Goal: Task Accomplishment & Management: Manage account settings

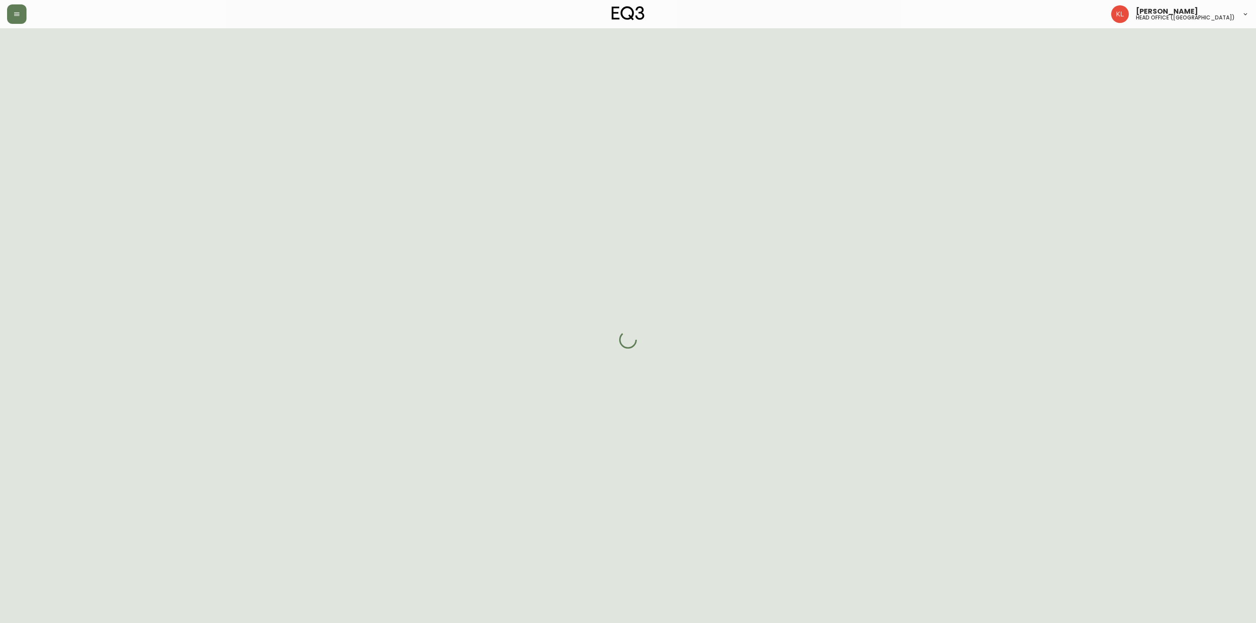
select select "FULLY_SHIPPED"
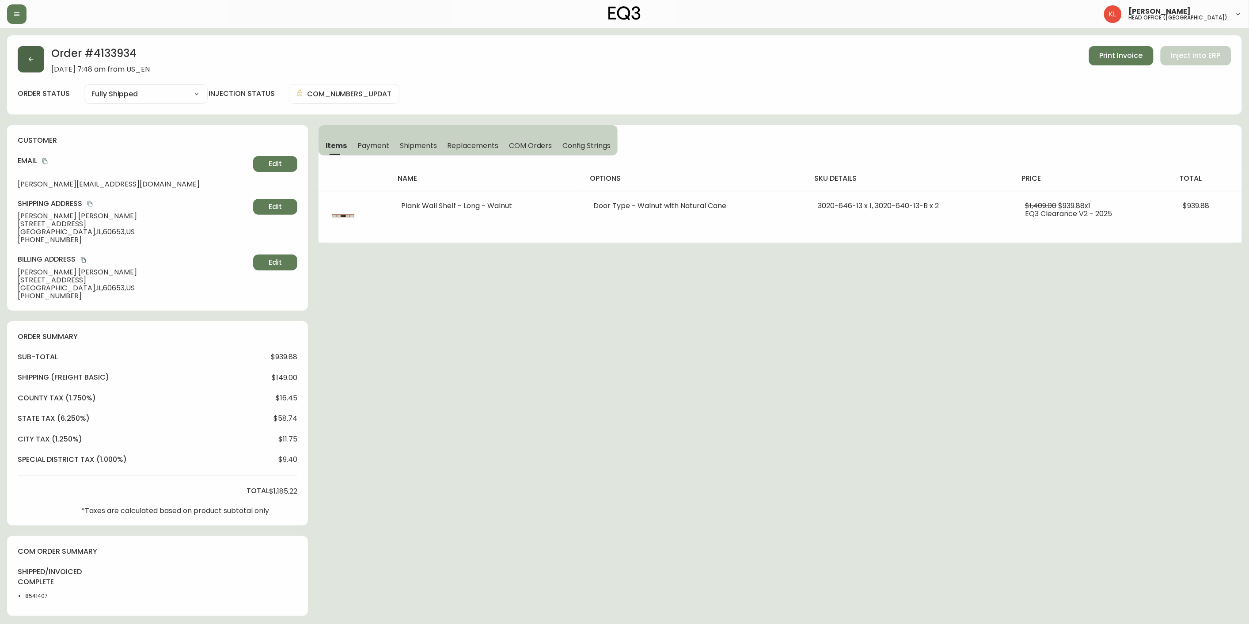
click at [33, 64] on button "button" at bounding box center [31, 59] width 27 height 27
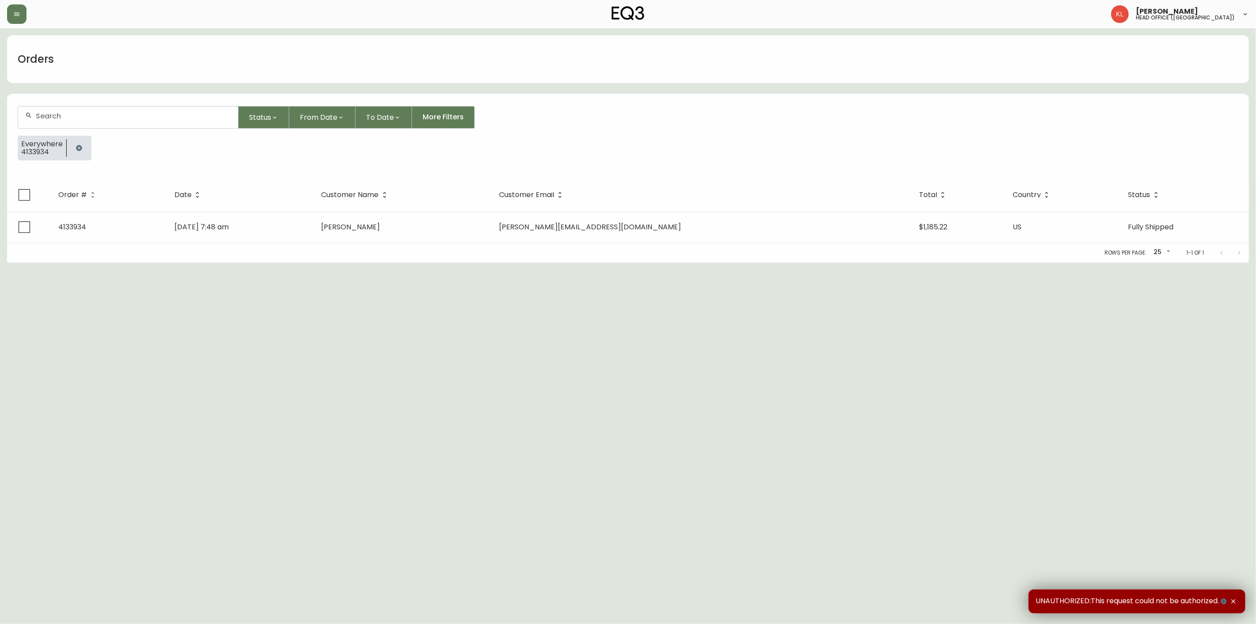
click at [77, 144] on icon "button" at bounding box center [79, 147] width 7 height 7
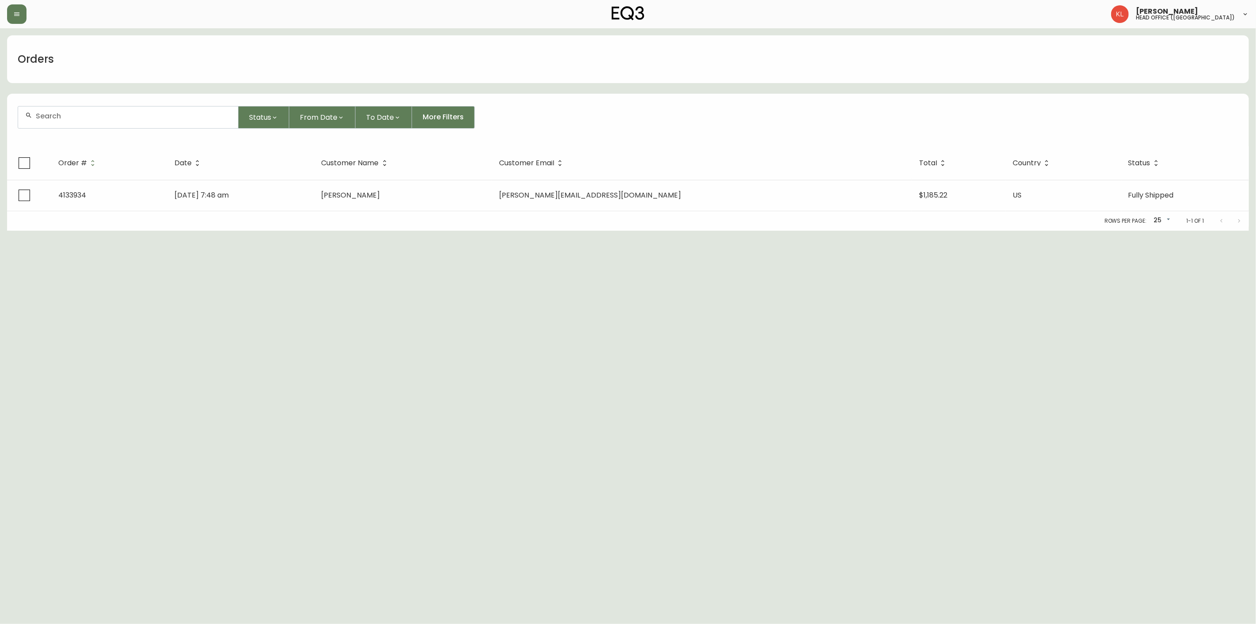
click at [84, 120] on div at bounding box center [128, 117] width 220 height 22
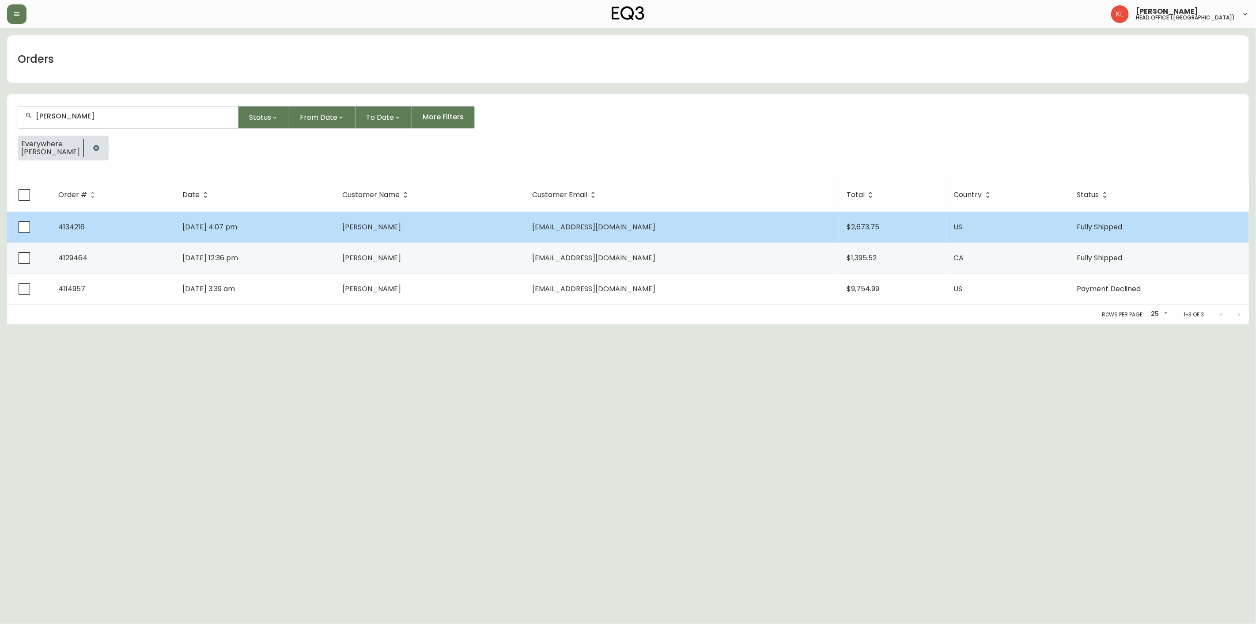
type input "[PERSON_NAME]"
click at [387, 223] on span "[PERSON_NAME]" at bounding box center [371, 227] width 59 height 10
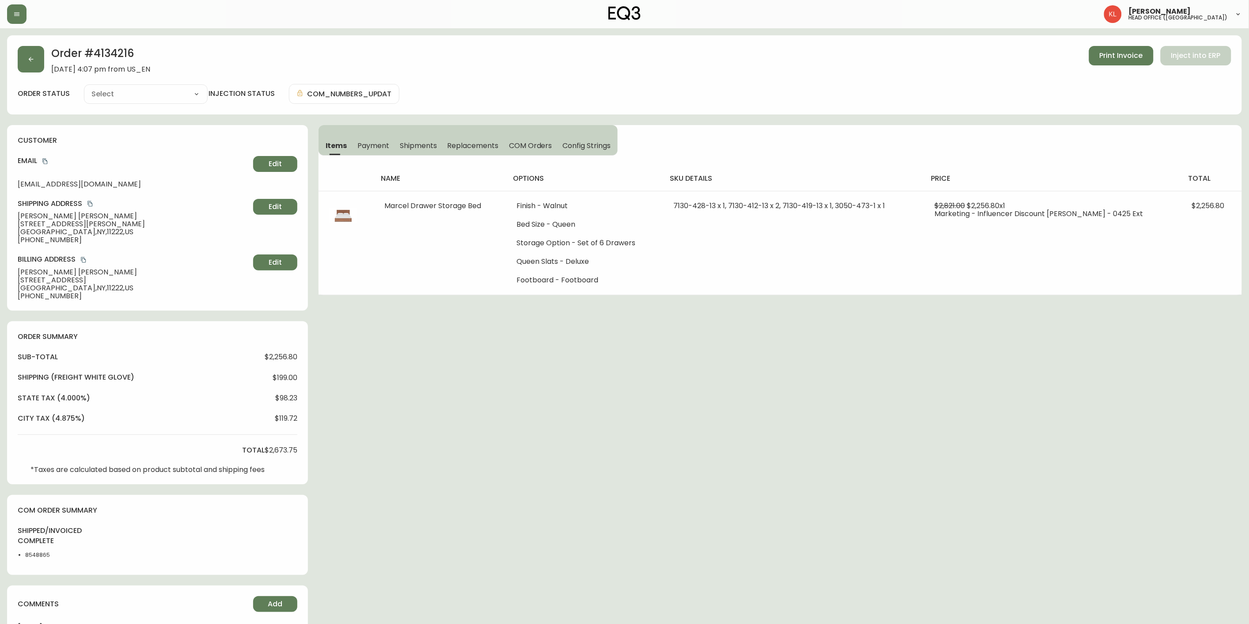
type input "Fully Shipped"
select select "FULLY_SHIPPED"
drag, startPoint x: 137, startPoint y: 48, endPoint x: 93, endPoint y: 53, distance: 44.1
click at [93, 53] on h2 "Order # 4134216" at bounding box center [100, 55] width 99 height 19
copy h2 "4134216"
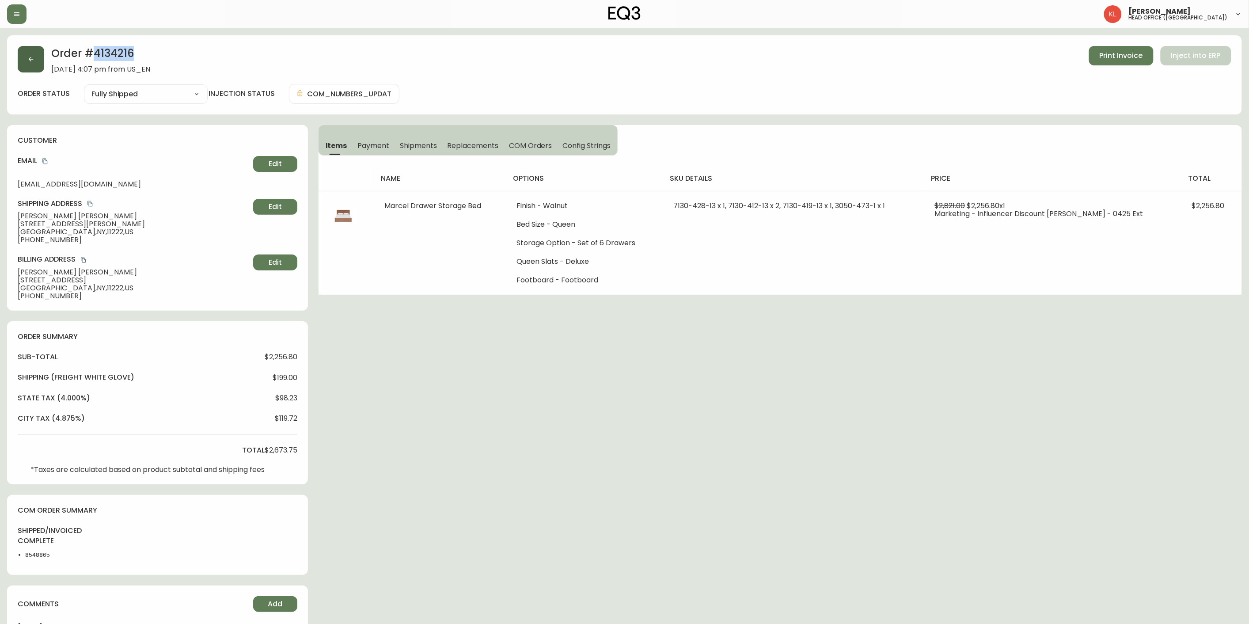
click at [34, 66] on button "button" at bounding box center [31, 59] width 27 height 27
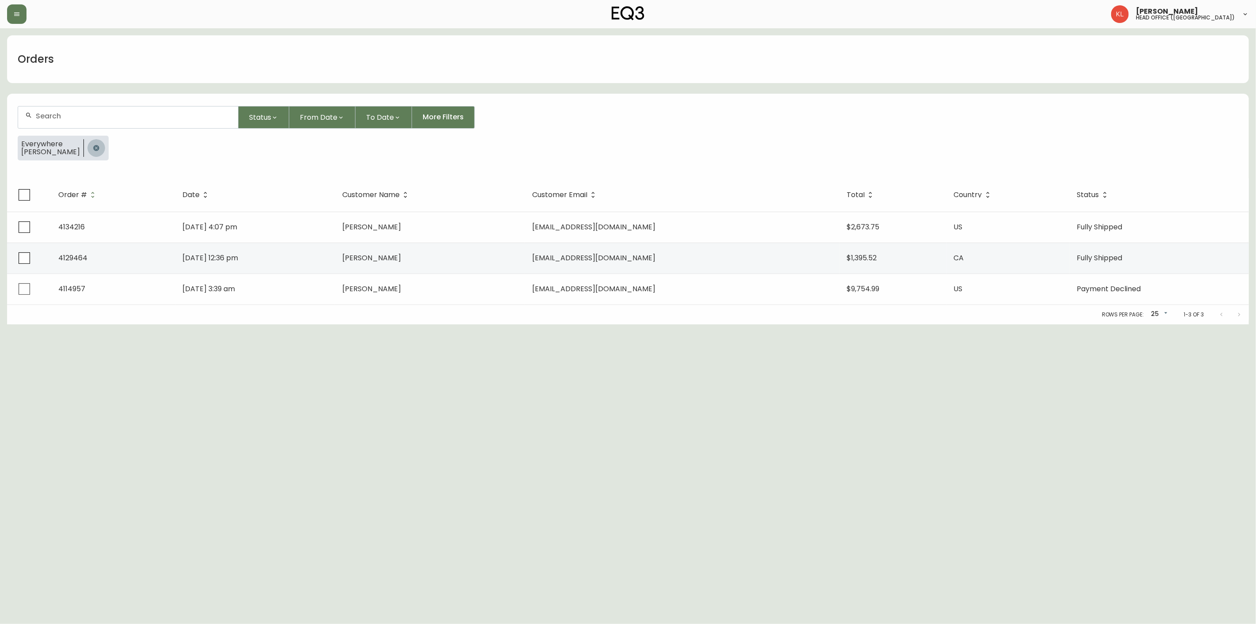
click at [93, 149] on icon "button" at bounding box center [96, 147] width 7 height 7
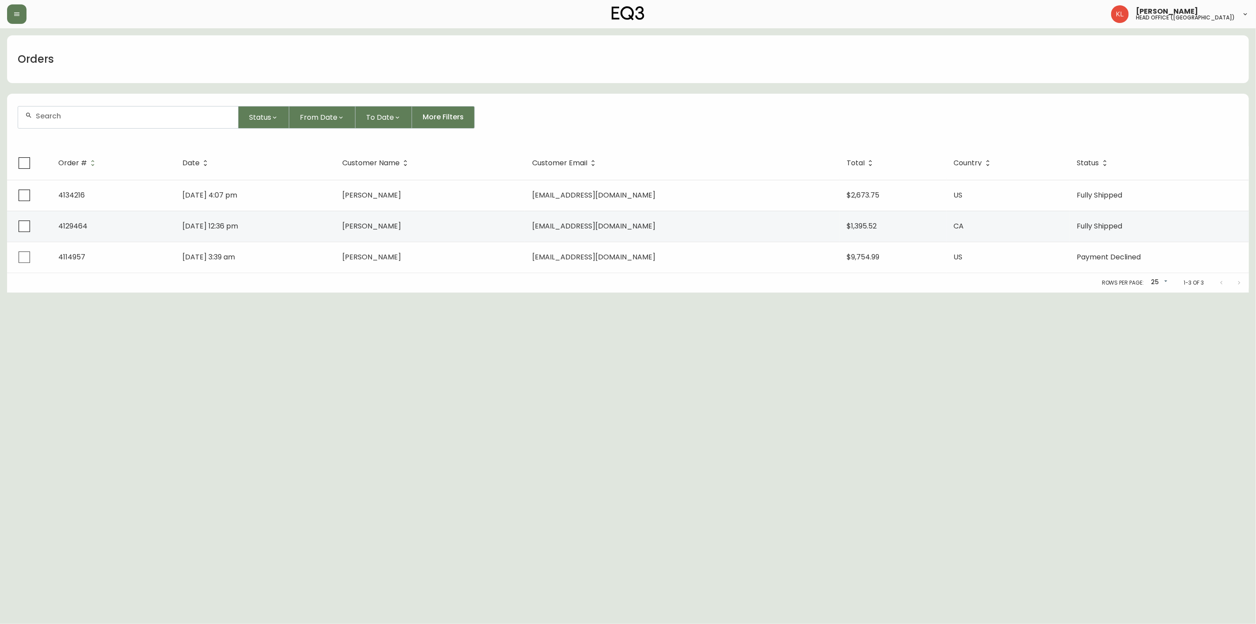
click at [98, 120] on div at bounding box center [128, 117] width 220 height 22
paste input "4134288"
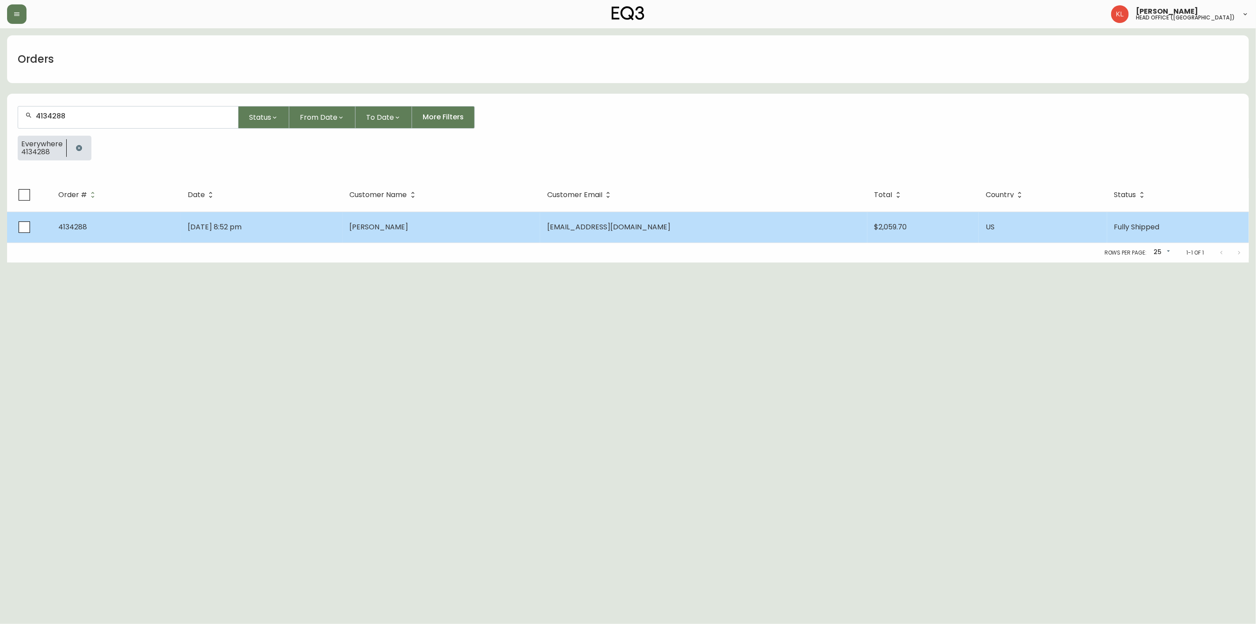
type input "4134288"
click at [409, 222] on span "[PERSON_NAME]" at bounding box center [379, 227] width 59 height 10
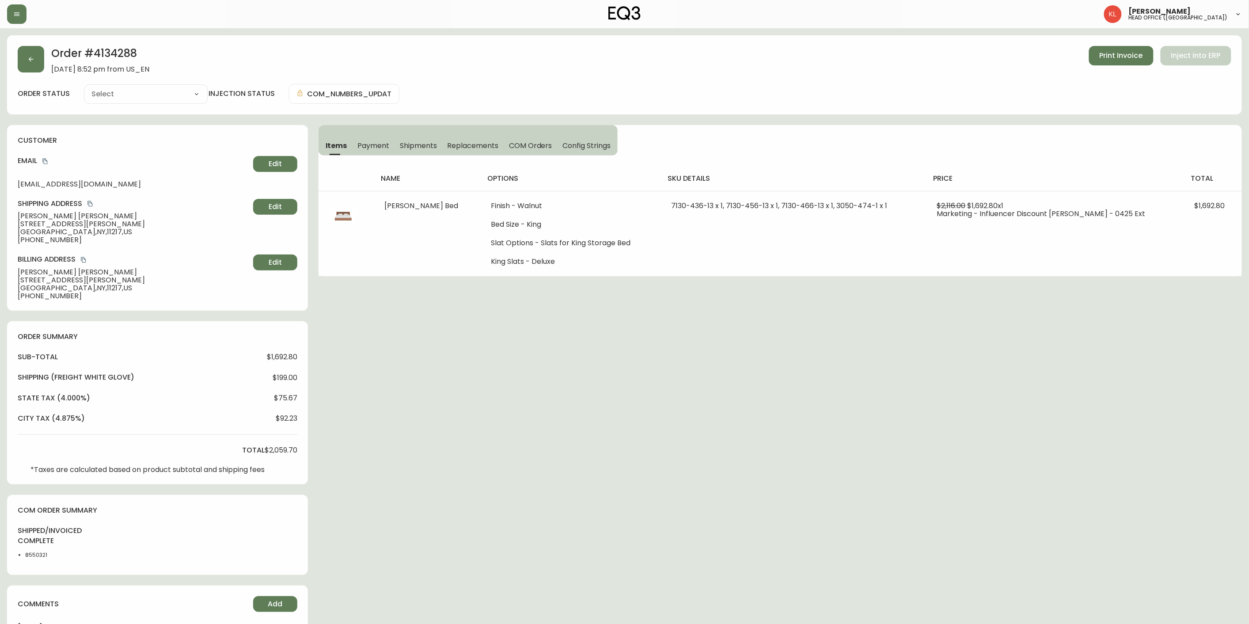
type input "Fully Shipped"
select select "FULLY_SHIPPED"
drag, startPoint x: 156, startPoint y: 46, endPoint x: 95, endPoint y: 51, distance: 62.1
click at [95, 51] on h2 "Order # 4134288" at bounding box center [100, 55] width 98 height 19
copy h2 "4134288"
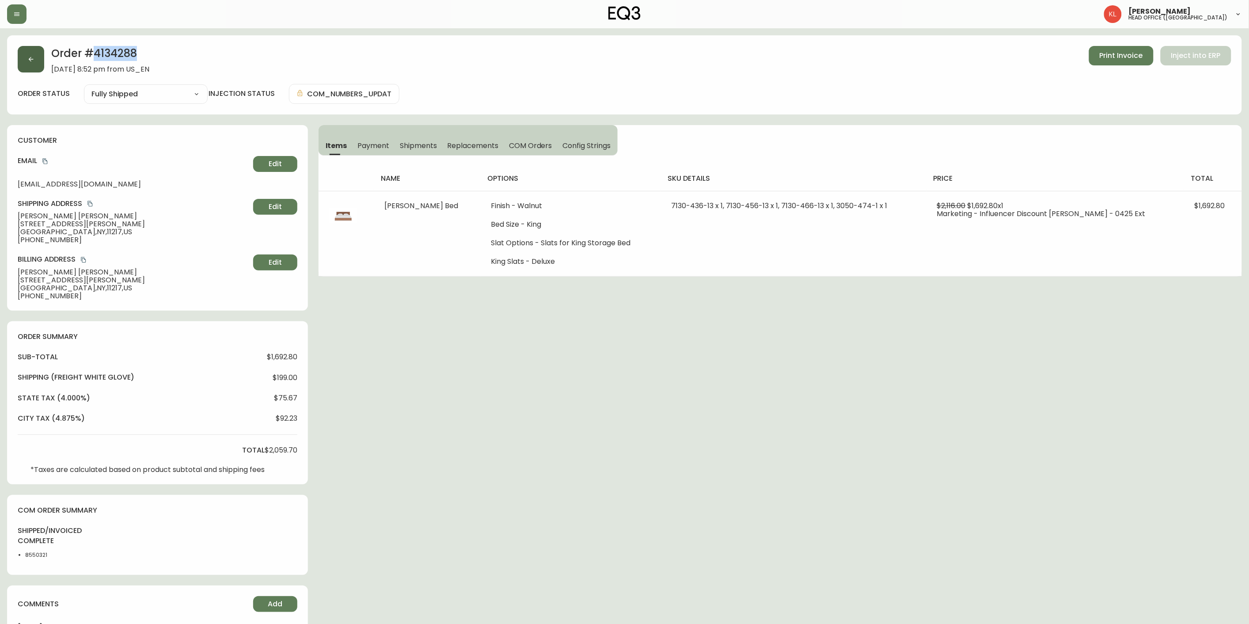
click at [42, 54] on button "button" at bounding box center [31, 59] width 27 height 27
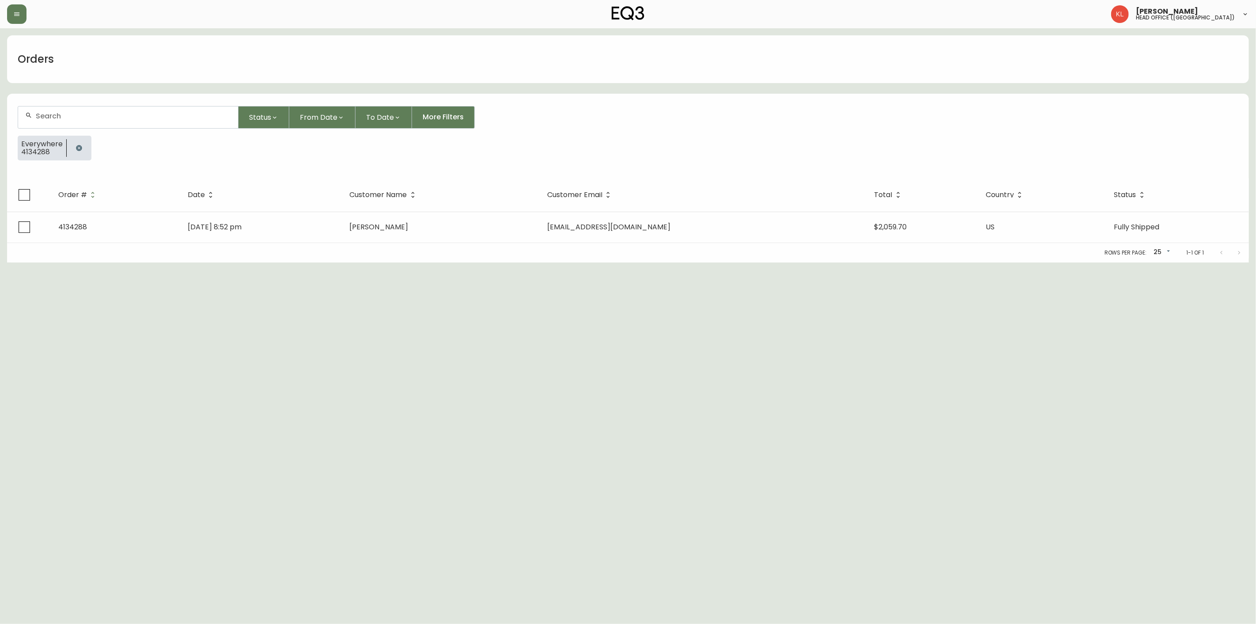
click at [84, 145] on button "button" at bounding box center [79, 148] width 18 height 18
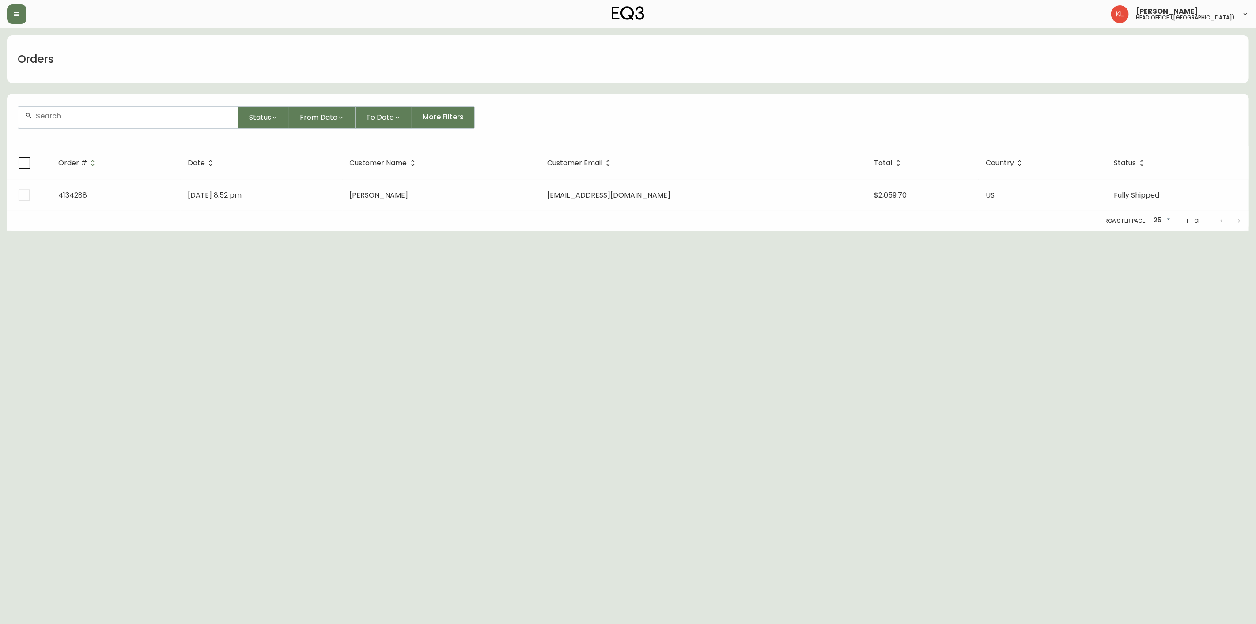
click at [103, 116] on input "text" at bounding box center [133, 116] width 195 height 8
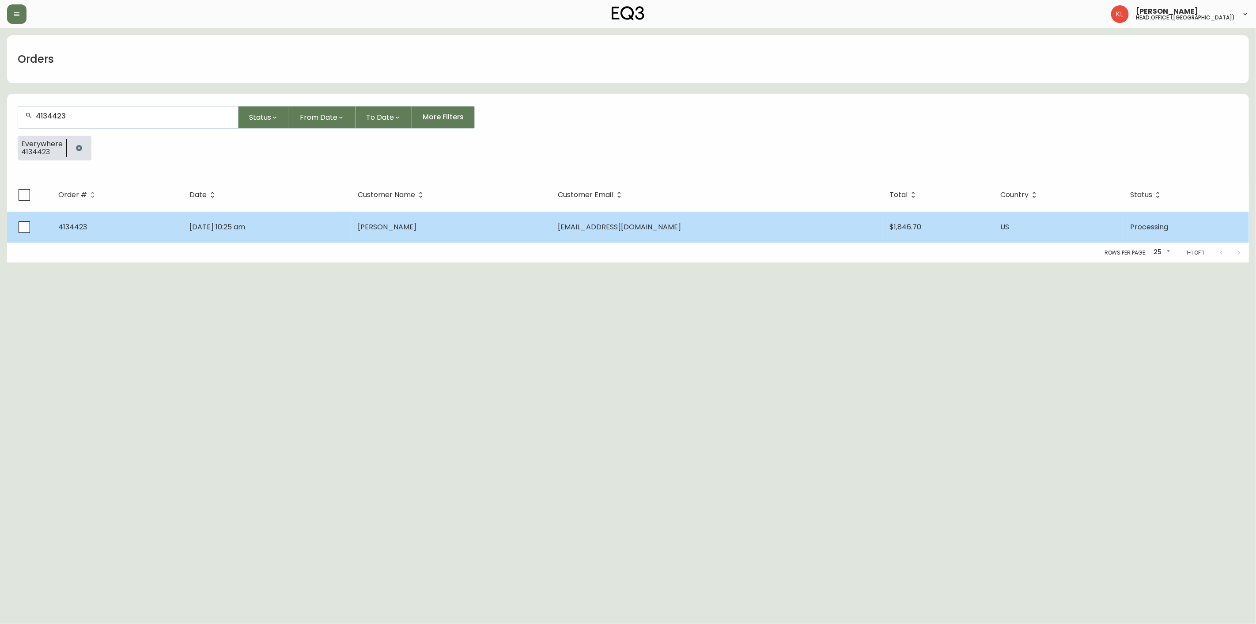
type input "4134423"
click at [245, 224] on span "[DATE] 10:25 am" at bounding box center [218, 227] width 56 height 10
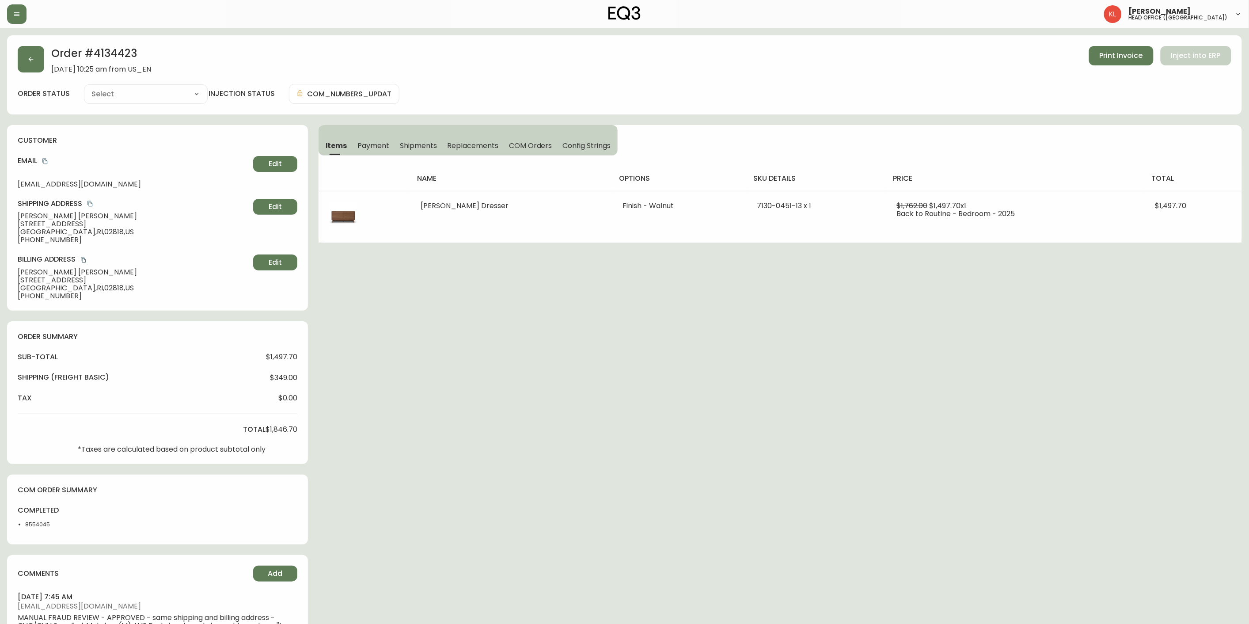
type input "Processing"
select select "PROCESSING"
click at [36, 60] on button "button" at bounding box center [31, 59] width 27 height 27
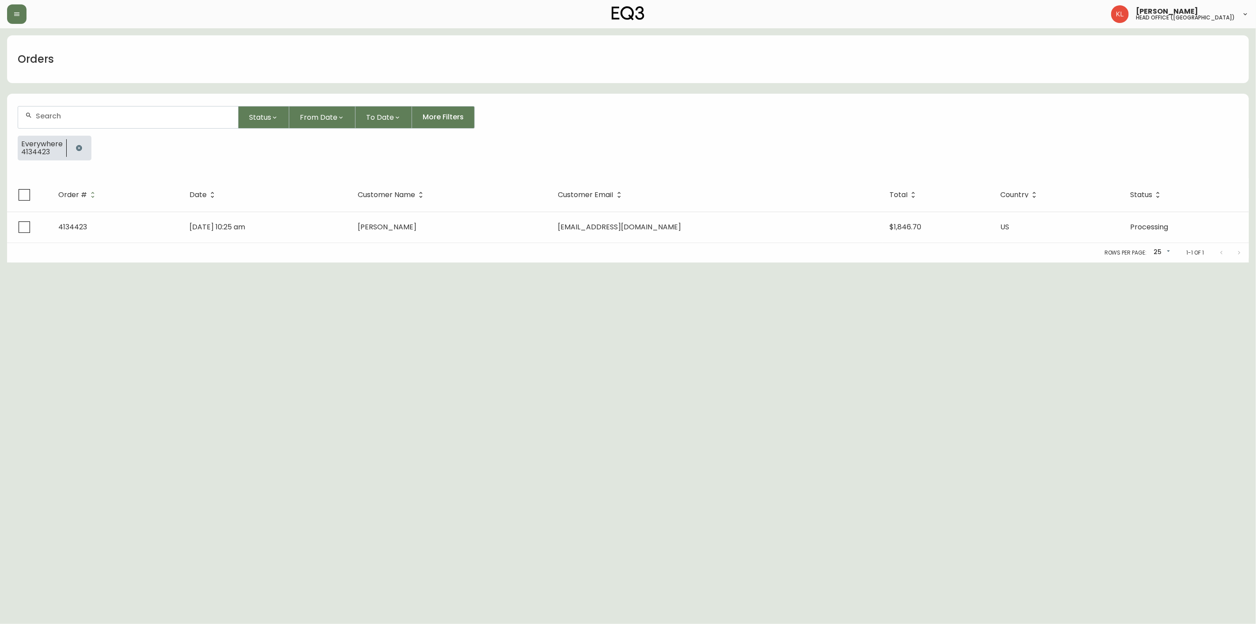
click at [82, 147] on button "button" at bounding box center [79, 148] width 18 height 18
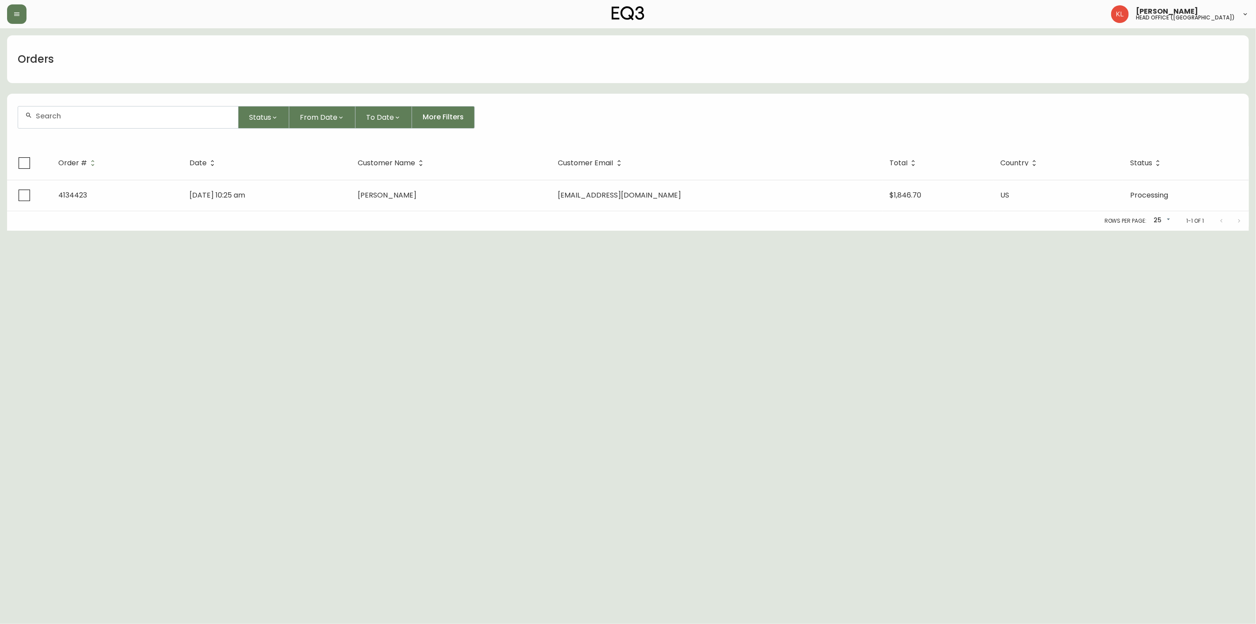
click at [107, 121] on div at bounding box center [128, 117] width 220 height 22
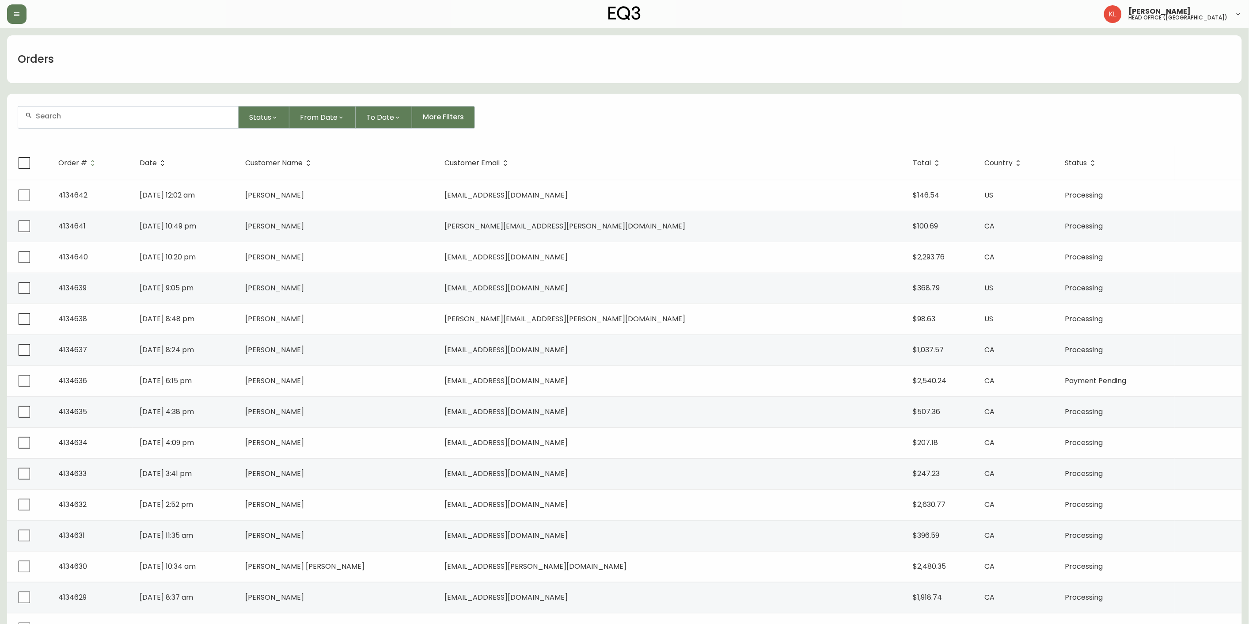
paste input "4133929"
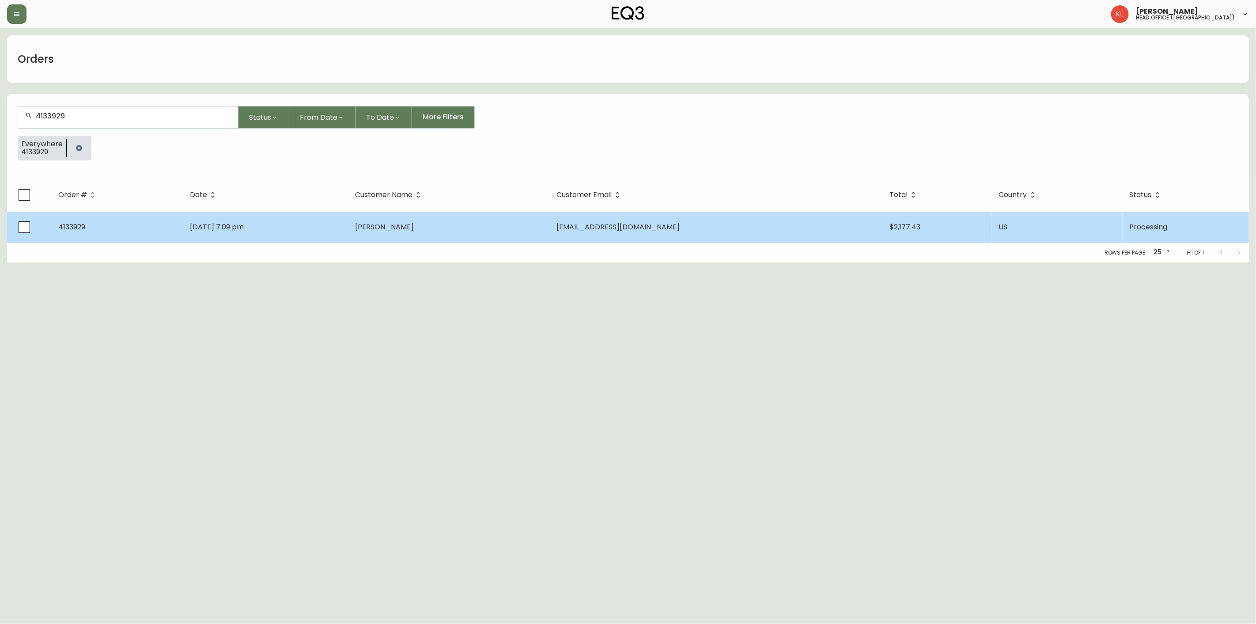
type input "4133929"
click at [289, 225] on td "[DATE] 7:09 pm" at bounding box center [265, 227] width 165 height 31
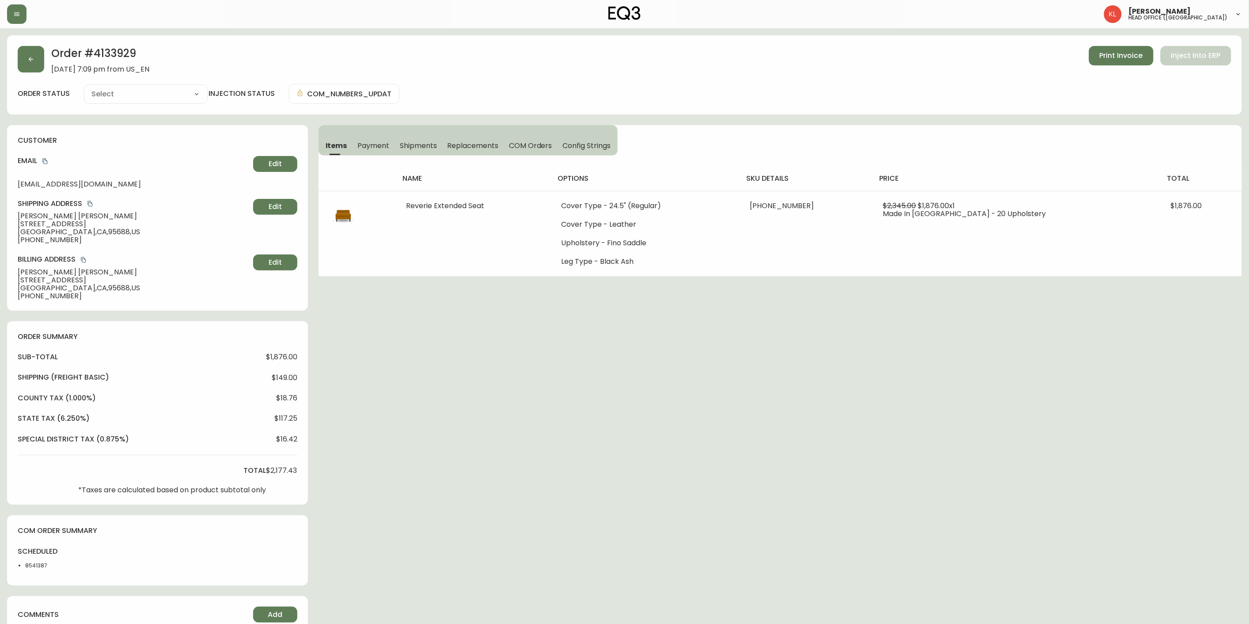
type input "Processing"
select select "PROCESSING"
click at [21, 61] on button "button" at bounding box center [31, 59] width 27 height 27
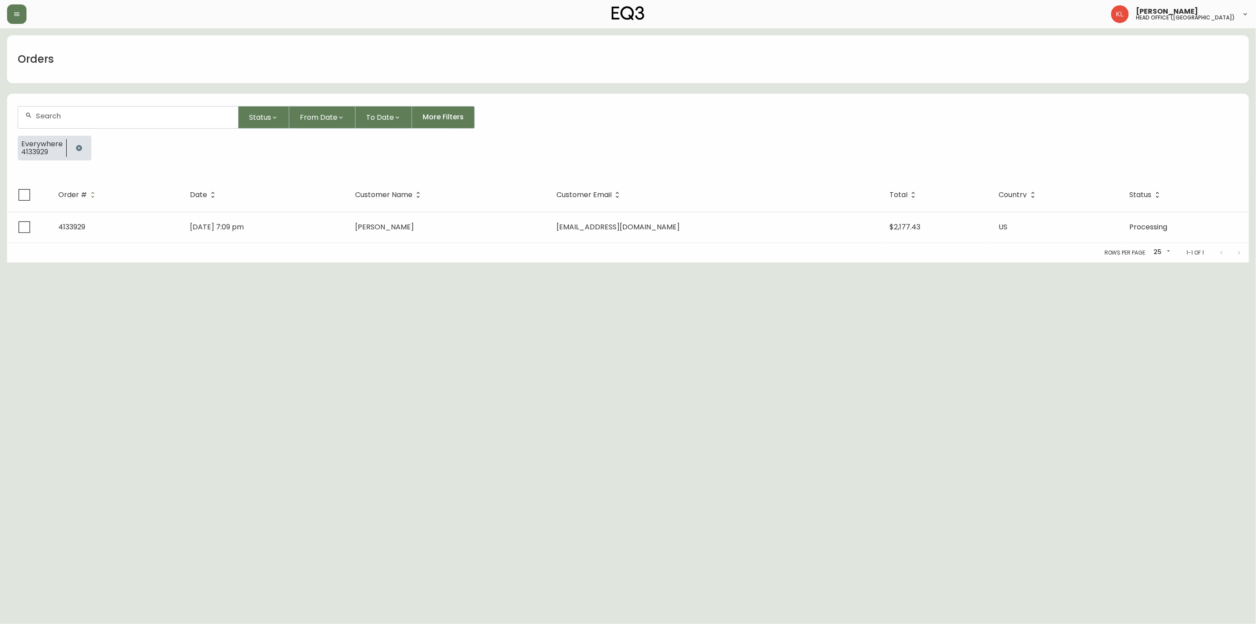
click at [83, 144] on button "button" at bounding box center [79, 148] width 18 height 18
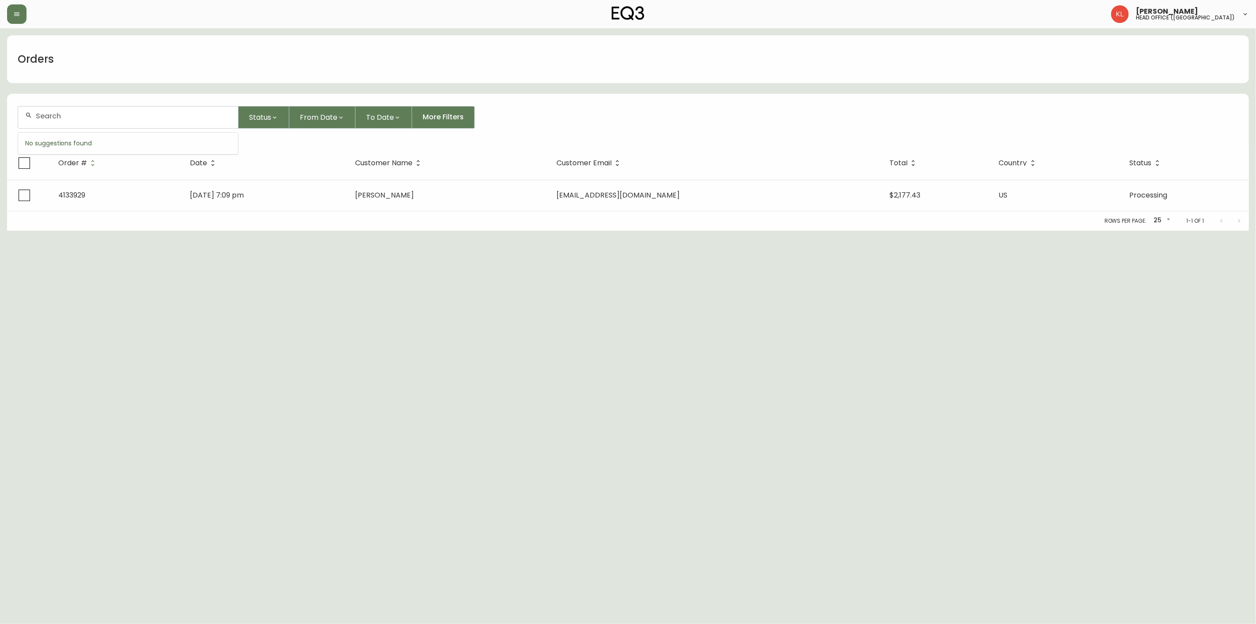
click at [99, 116] on input "text" at bounding box center [133, 116] width 195 height 8
type input "Hello NAME, Thank you for reaching out to EQ3 Customer Care. I am sorry to hear…"
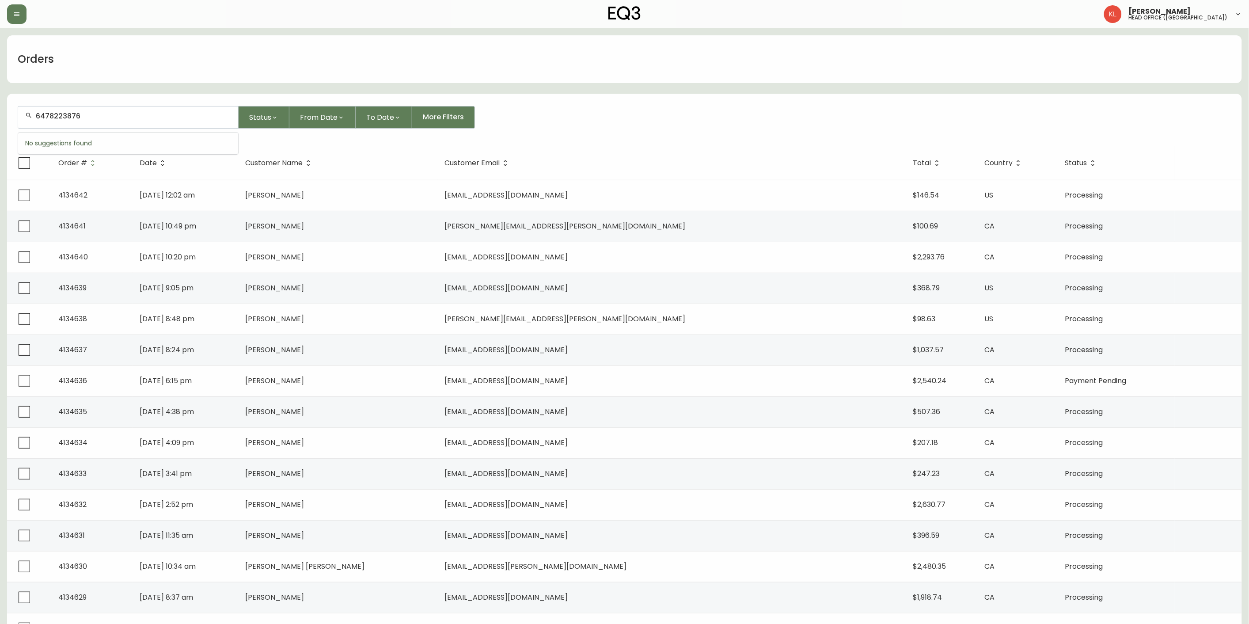
type input "6478223876"
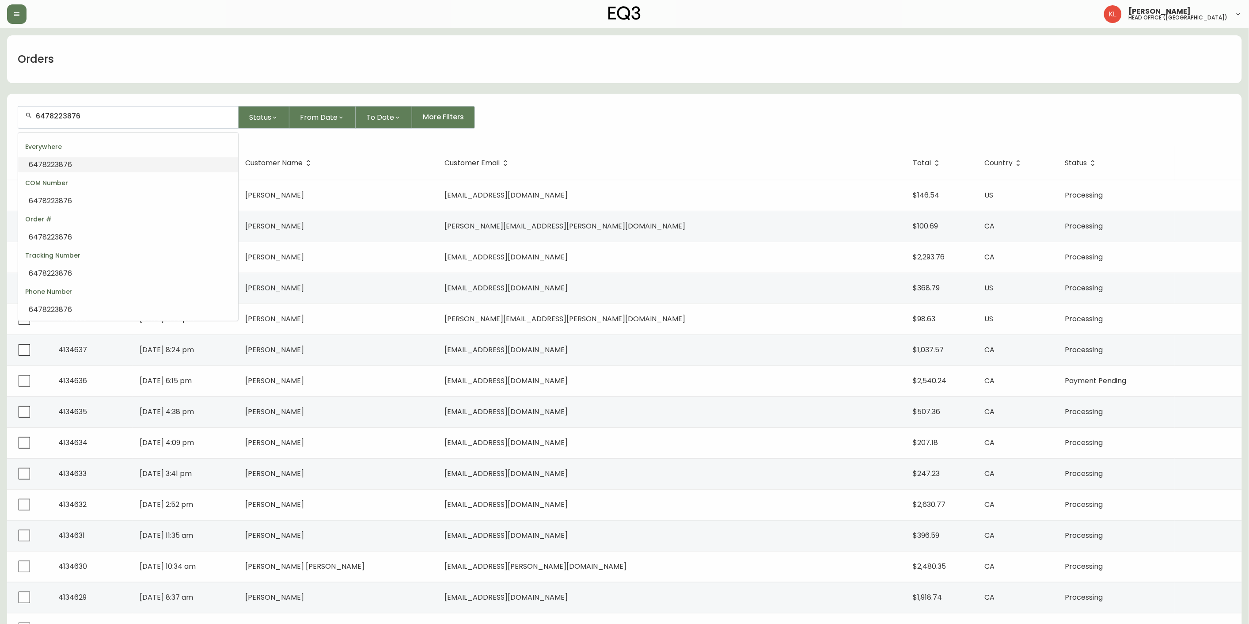
click at [65, 168] on span "6478223876" at bounding box center [50, 164] width 43 height 10
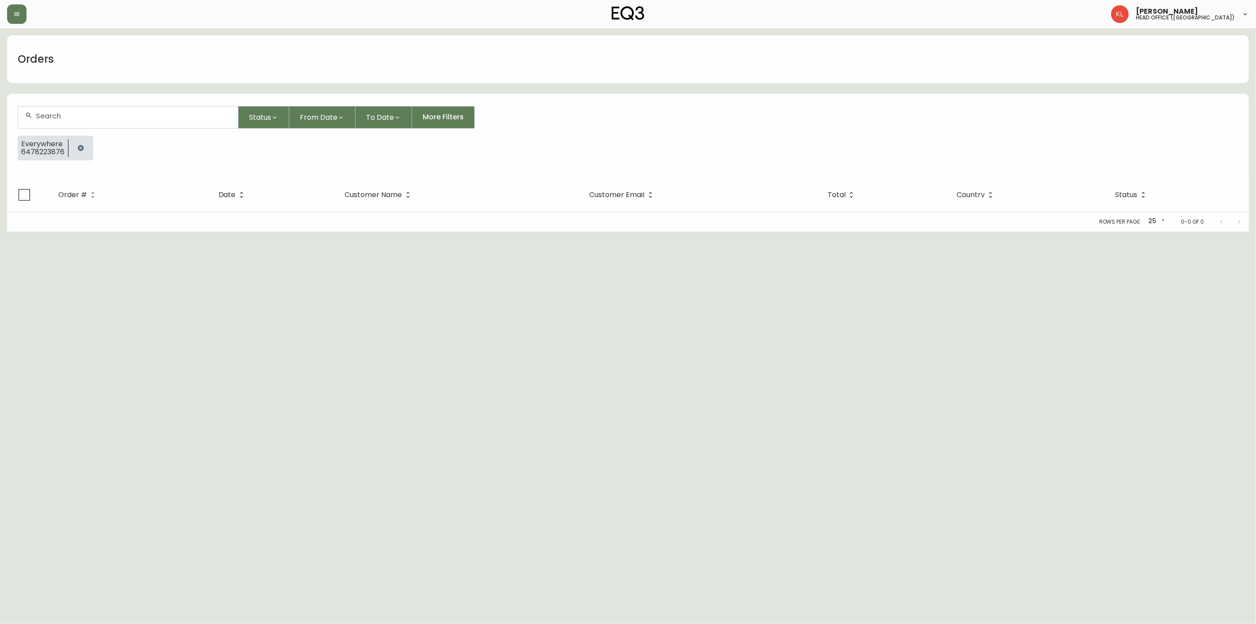
click at [80, 151] on icon "button" at bounding box center [80, 147] width 7 height 7
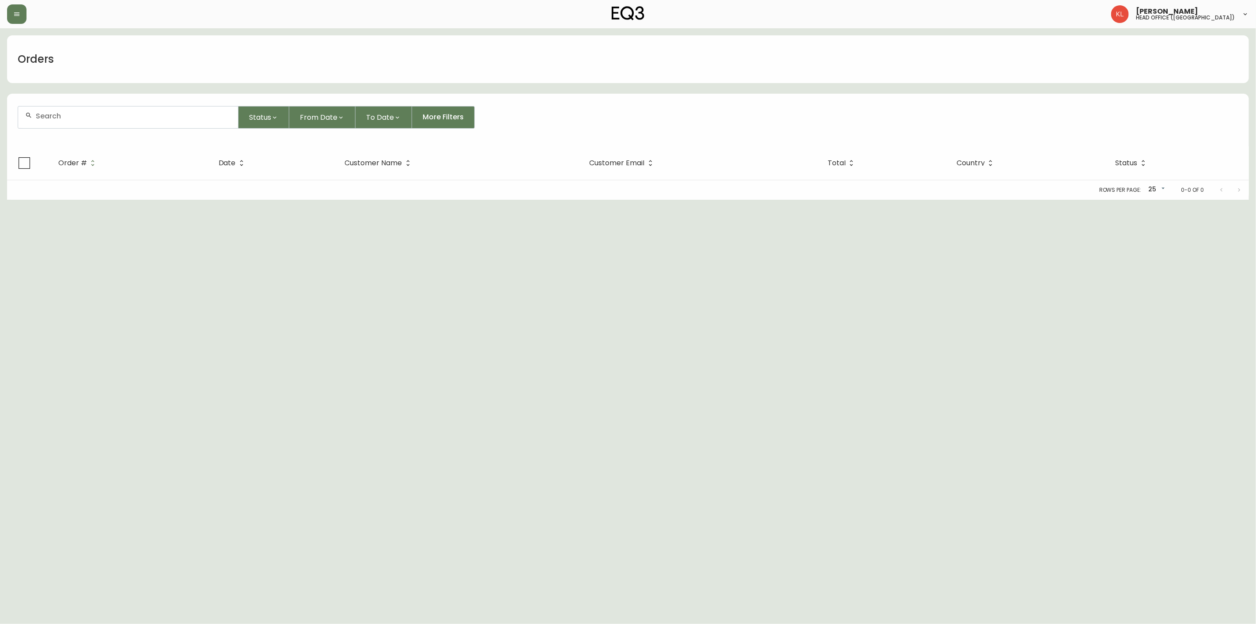
click at [81, 122] on div at bounding box center [128, 117] width 220 height 22
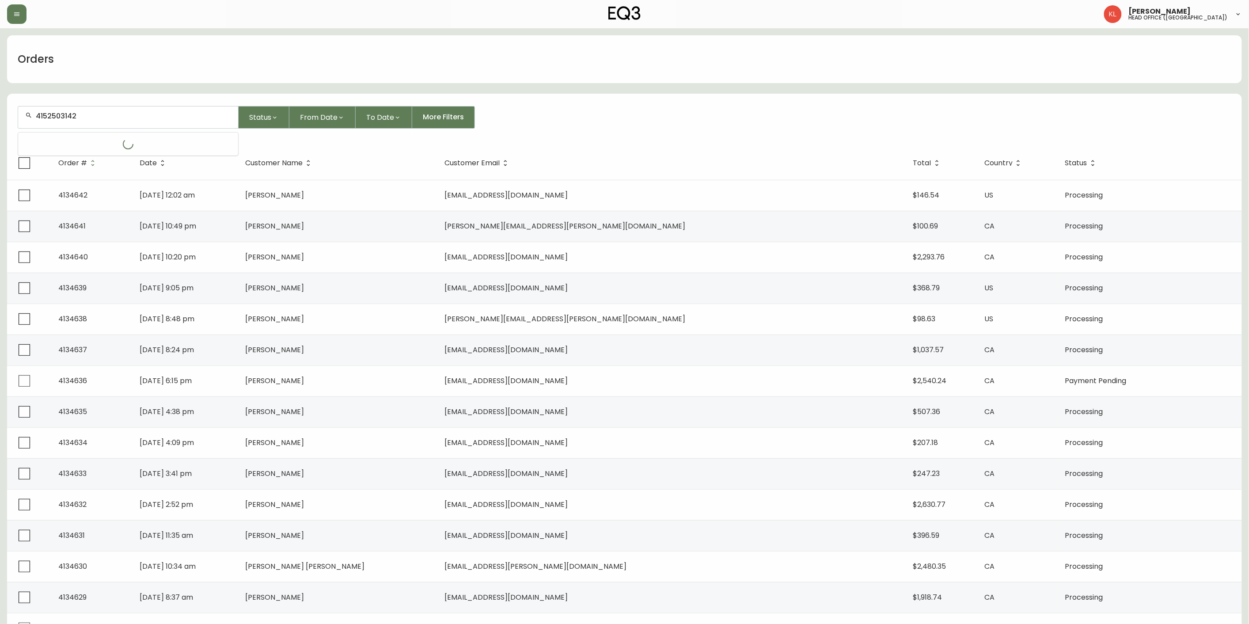
type input "4152503142"
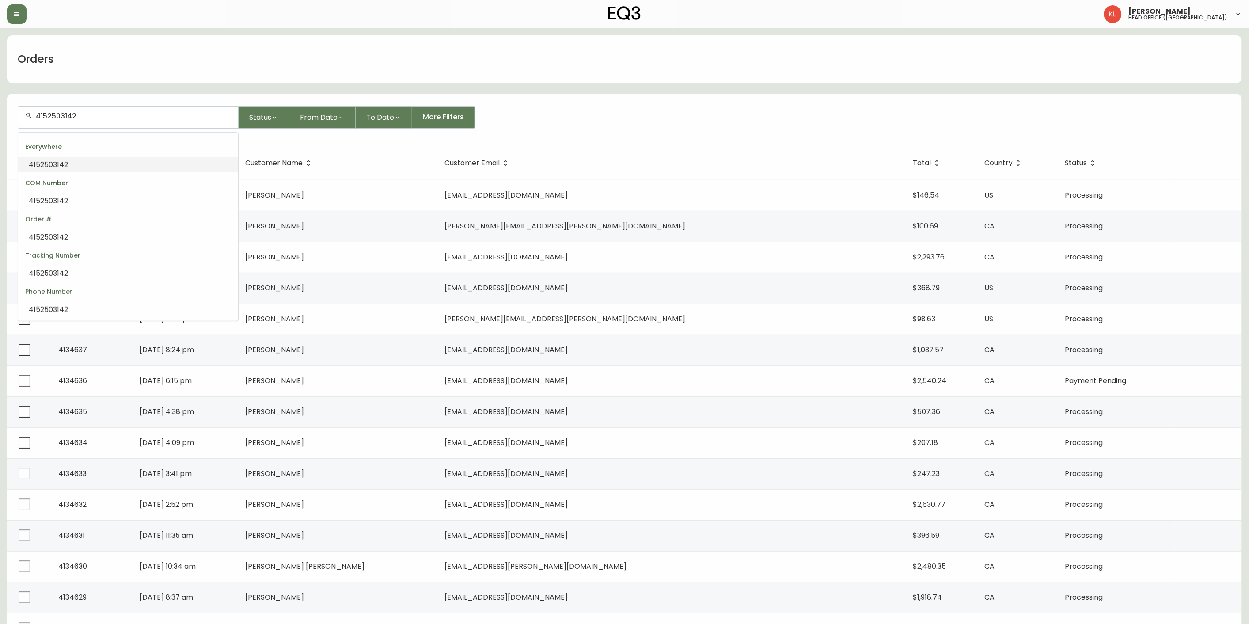
click at [61, 167] on span "4152503142" at bounding box center [48, 164] width 39 height 10
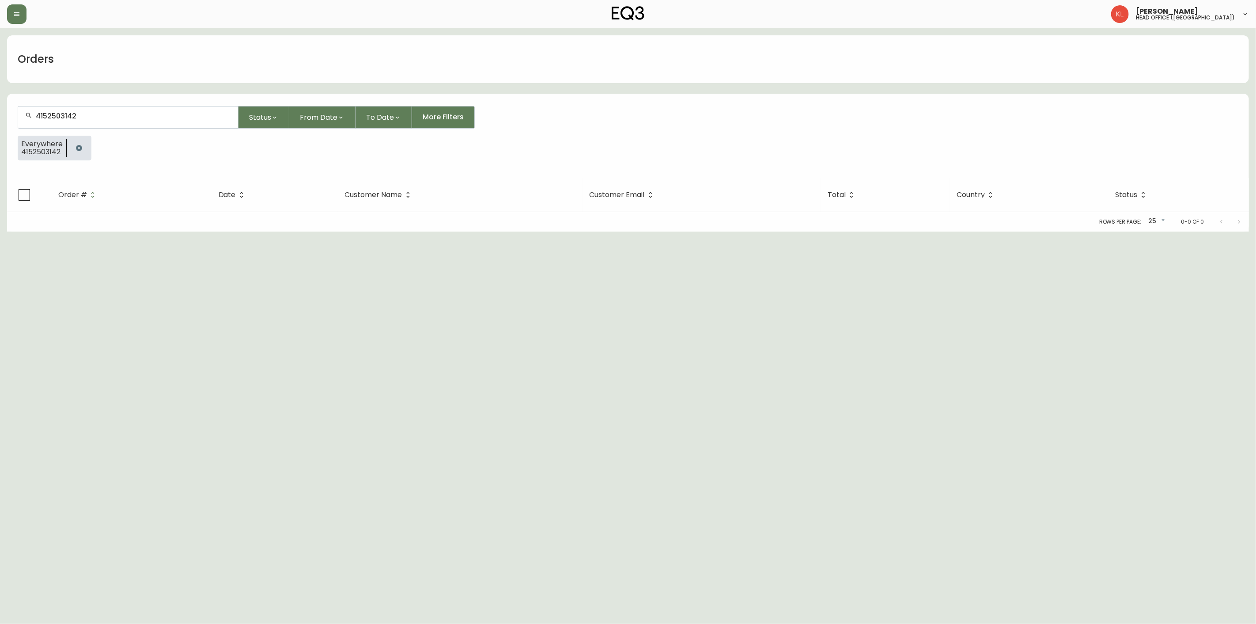
drag, startPoint x: 148, startPoint y: 108, endPoint x: -192, endPoint y: 155, distance: 342.5
click at [0, 155] on html "[PERSON_NAME] head office ([GEOGRAPHIC_DATA]) Orders 4152503142 Status From Dat…" at bounding box center [628, 115] width 1256 height 231
click at [78, 149] on icon "button" at bounding box center [79, 148] width 6 height 6
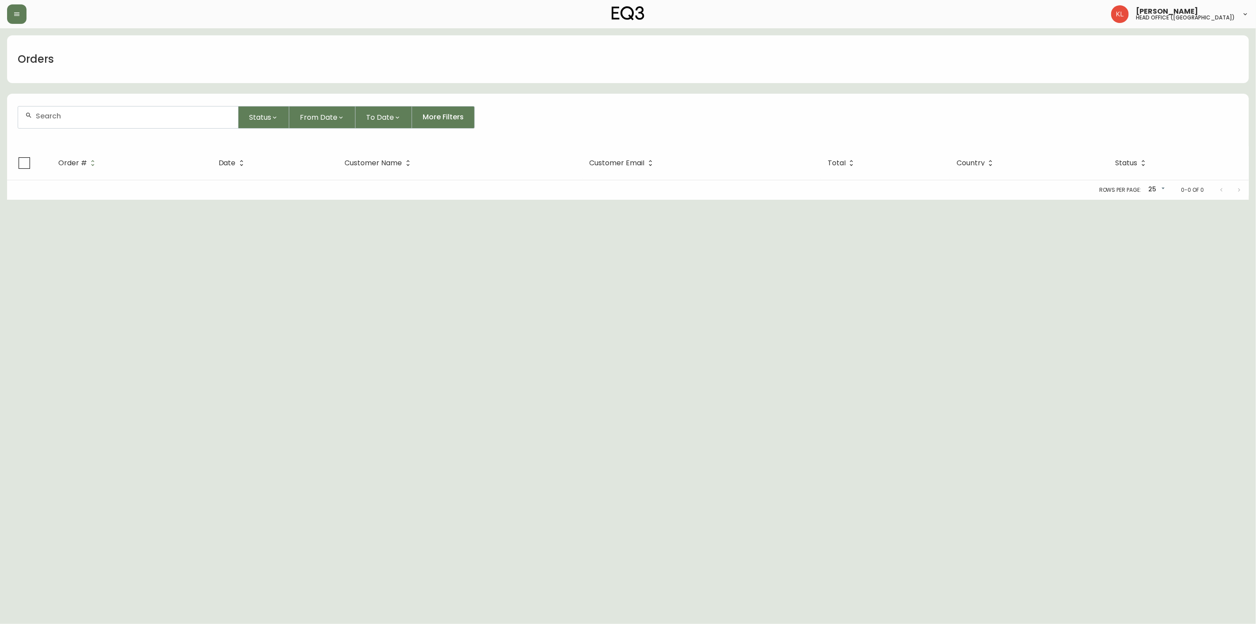
click at [86, 118] on input "text" at bounding box center [133, 116] width 195 height 8
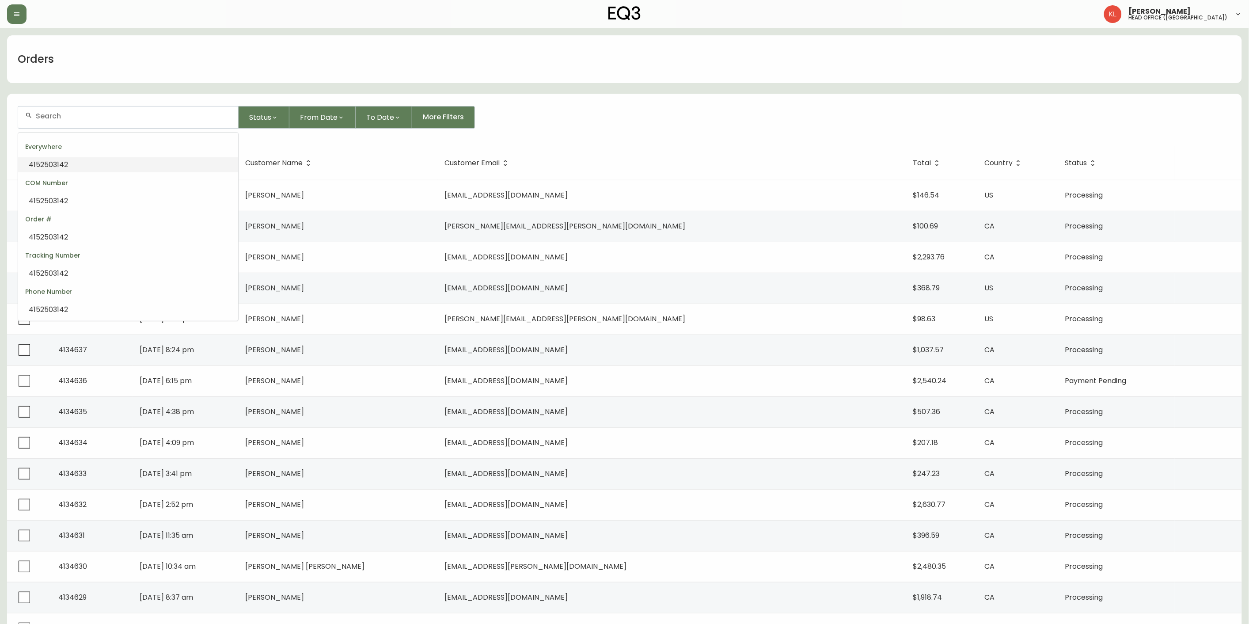
paste input "[EMAIL_ADDRESS][DOMAIN_NAME]"
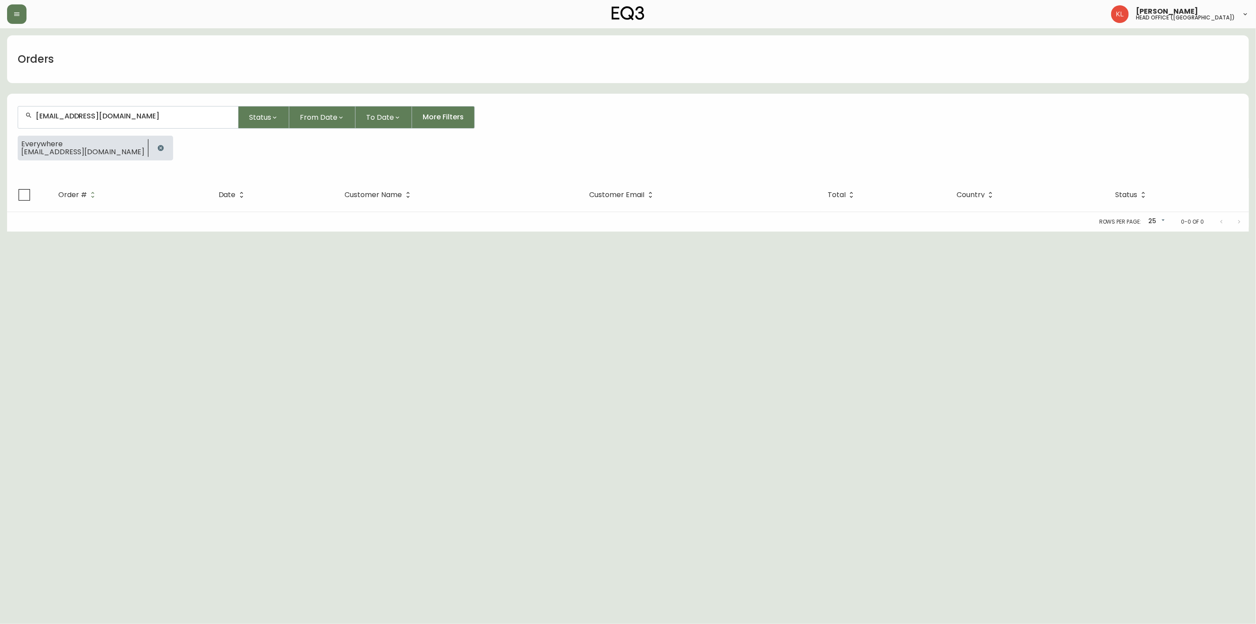
type input "[EMAIL_ADDRESS][DOMAIN_NAME]"
